Goal: Book appointment/travel/reservation

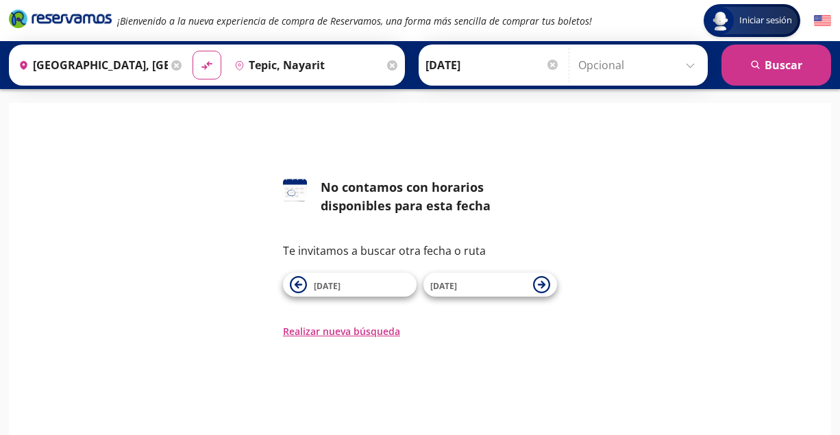
click at [463, 64] on input "[DATE]" at bounding box center [492, 65] width 134 height 34
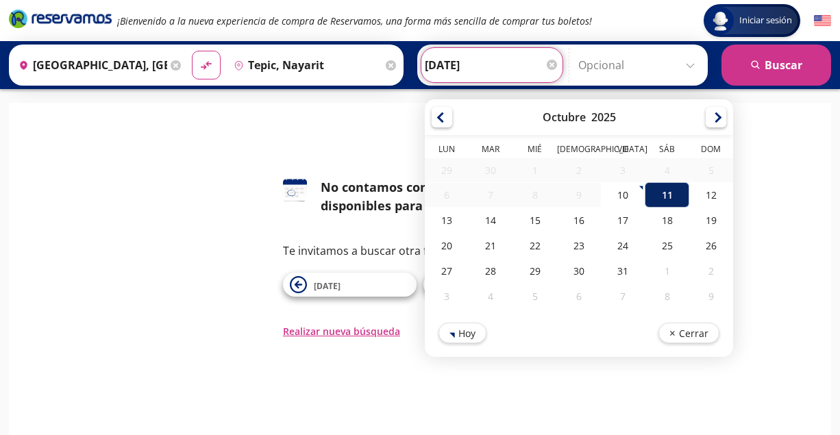
click at [673, 190] on div "11" at bounding box center [667, 194] width 44 height 25
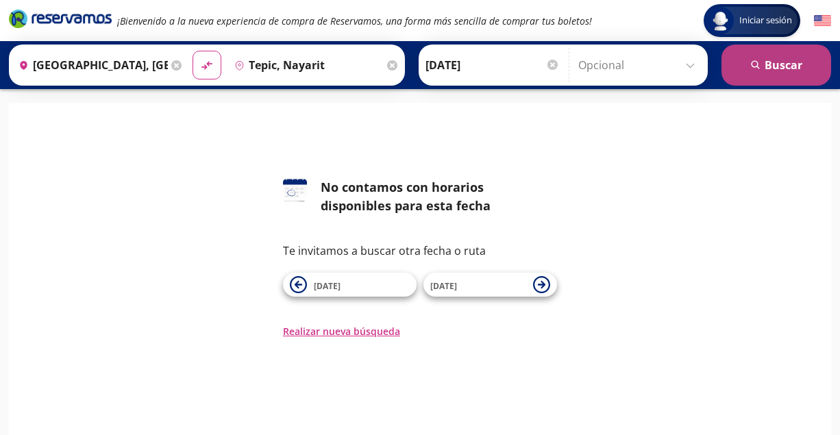
click at [747, 62] on button "search [GEOGRAPHIC_DATA]" at bounding box center [776, 65] width 110 height 41
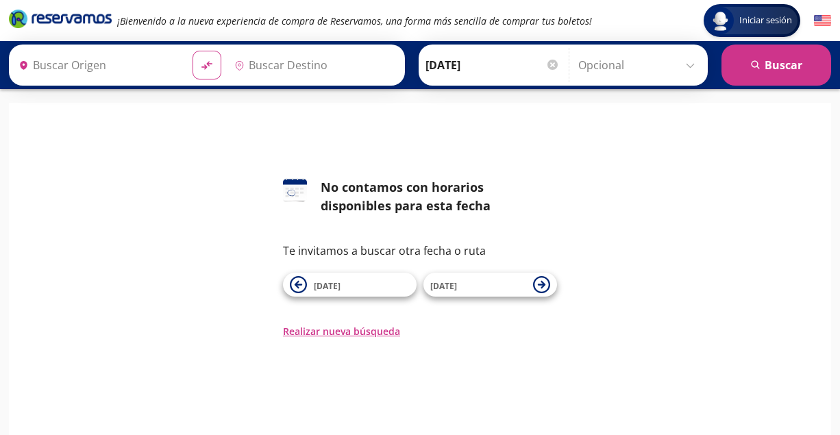
type input "[GEOGRAPHIC_DATA], [GEOGRAPHIC_DATA]"
type input "Tepic, Nayarit"
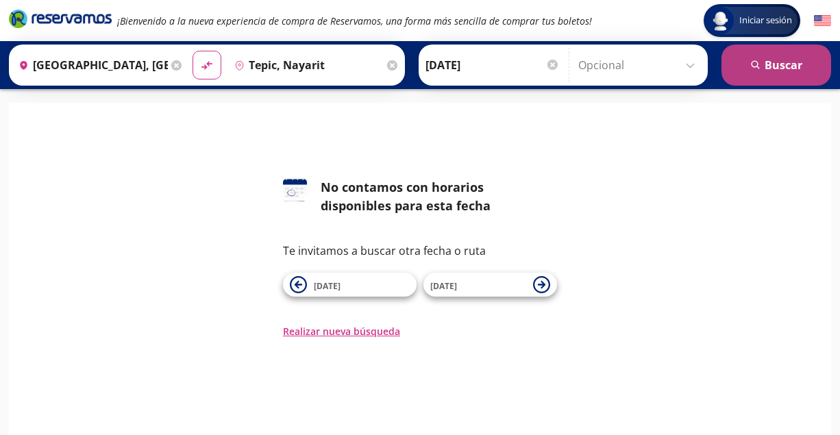
click at [750, 72] on button "search [GEOGRAPHIC_DATA]" at bounding box center [776, 65] width 110 height 41
click at [751, 53] on button "search [GEOGRAPHIC_DATA]" at bounding box center [776, 65] width 110 height 41
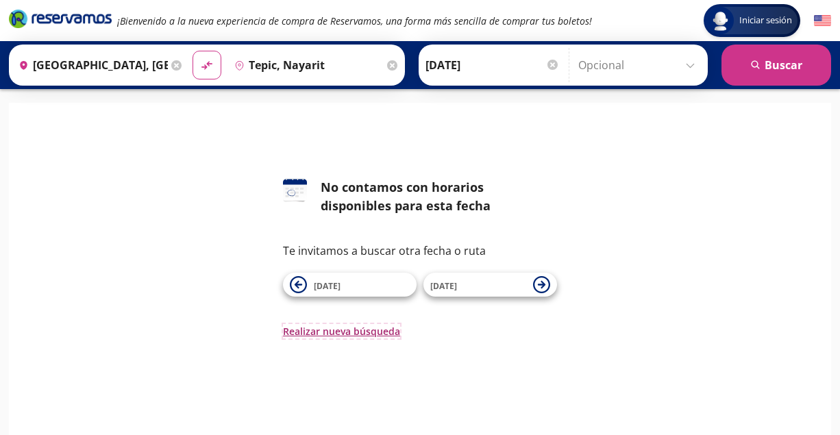
click at [369, 331] on button "Realizar nueva búsqueda" at bounding box center [341, 331] width 117 height 14
